Goal: Information Seeking & Learning: Learn about a topic

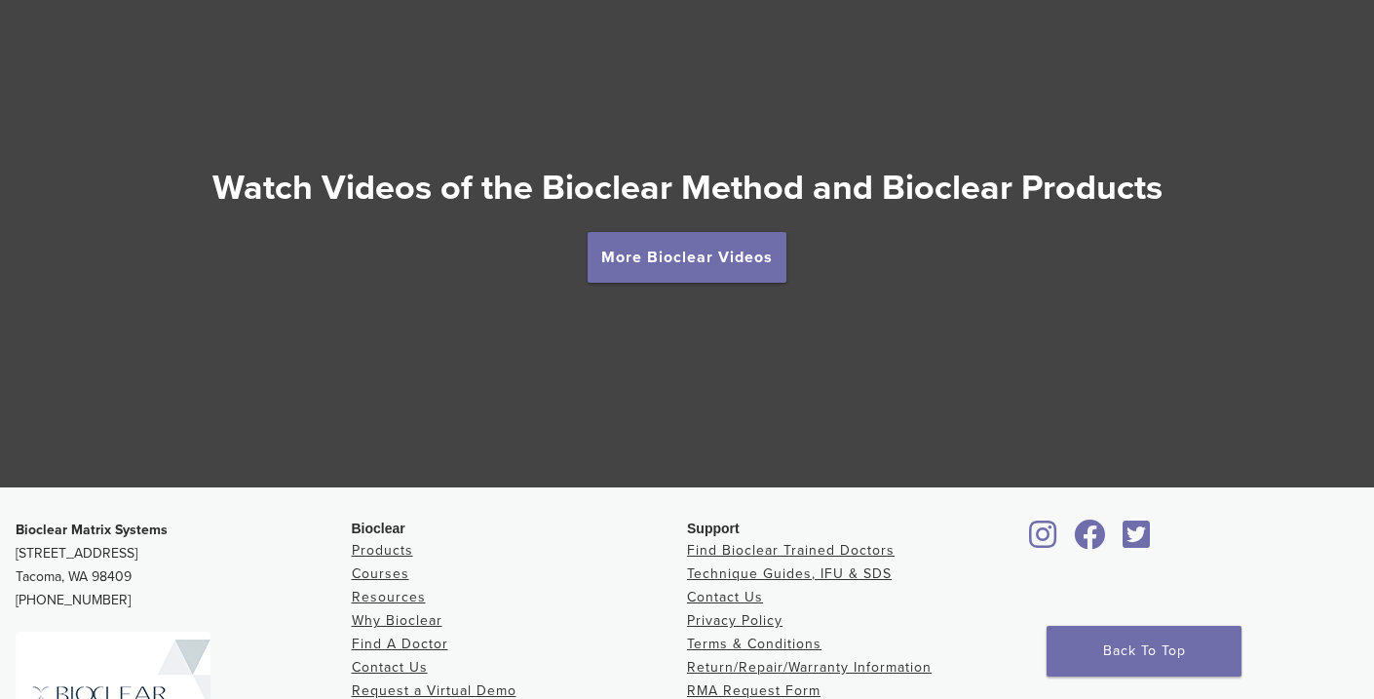
scroll to position [3481, 0]
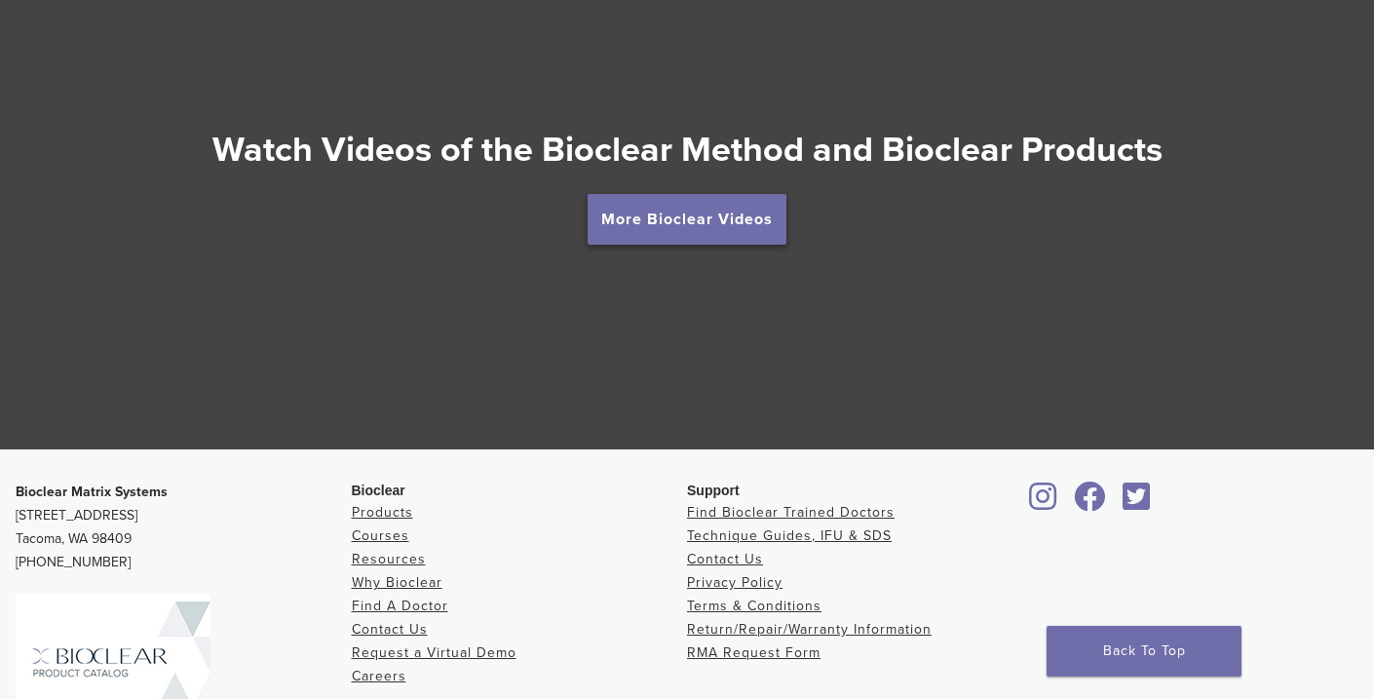
click at [683, 220] on link "More Bioclear Videos" at bounding box center [686, 219] width 199 height 51
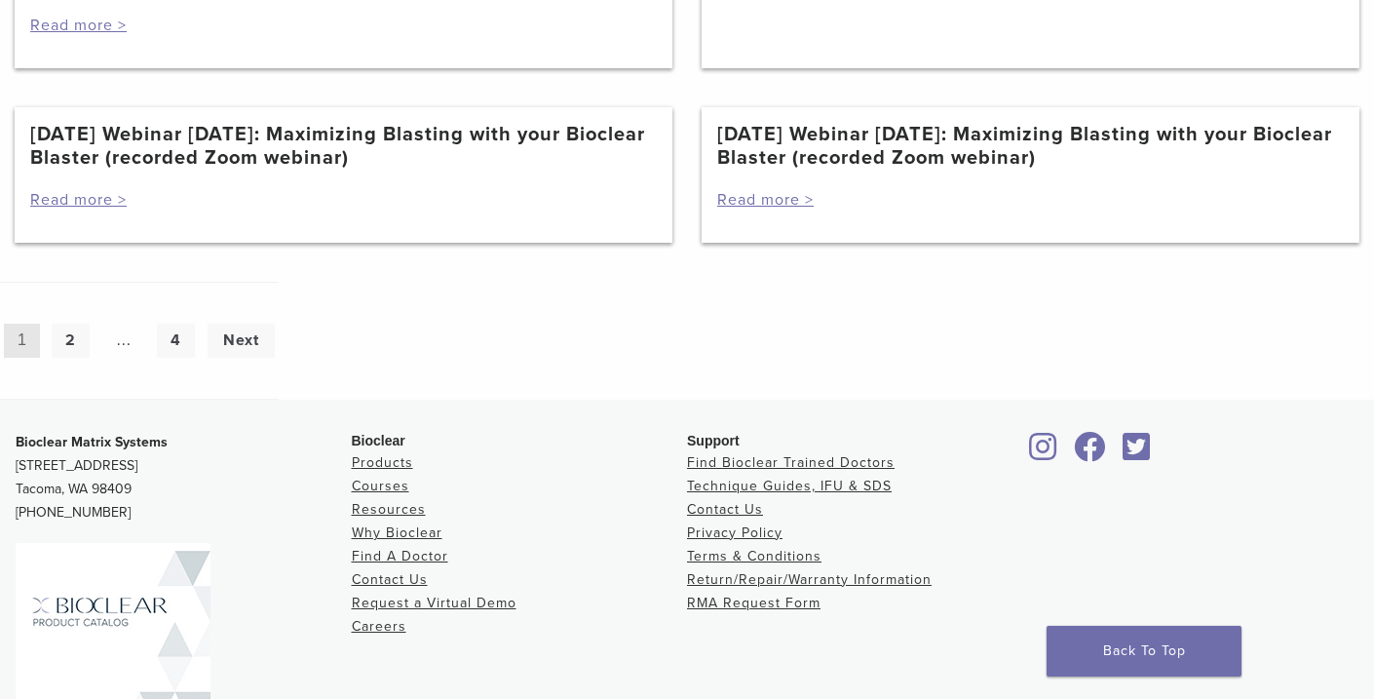
scroll to position [1973, 0]
click at [167, 166] on link "[DATE] Webinar [DATE]: Maximizing Blasting with your Bioclear Blaster (recorded…" at bounding box center [343, 148] width 626 height 47
click at [169, 171] on link "[DATE] Webinar [DATE]: Maximizing Blasting with your Bioclear Blaster (recorded…" at bounding box center [343, 148] width 626 height 47
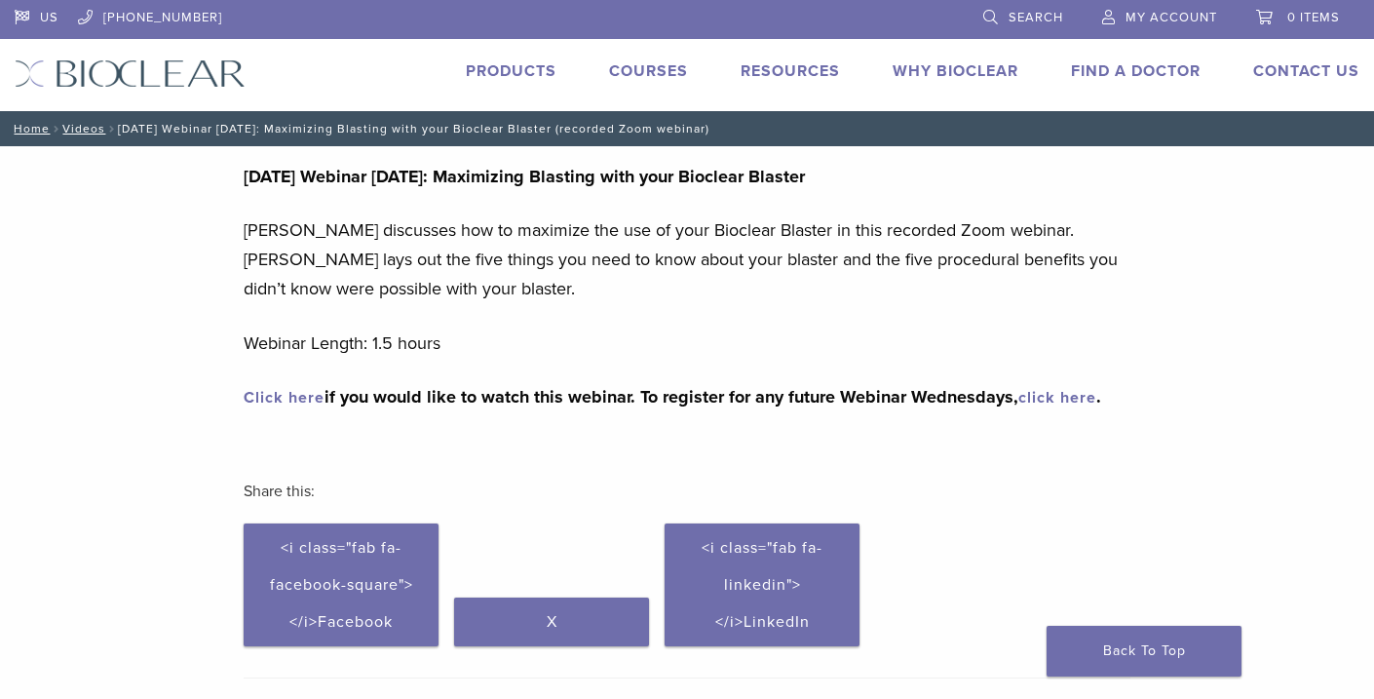
click at [273, 386] on strong "Click here if you would like to watch this webinar. To register for any future …" at bounding box center [672, 396] width 857 height 21
click at [309, 399] on link "Click here" at bounding box center [284, 397] width 81 height 19
click at [295, 392] on link "Click here" at bounding box center [284, 397] width 81 height 19
